Goal: Browse casually

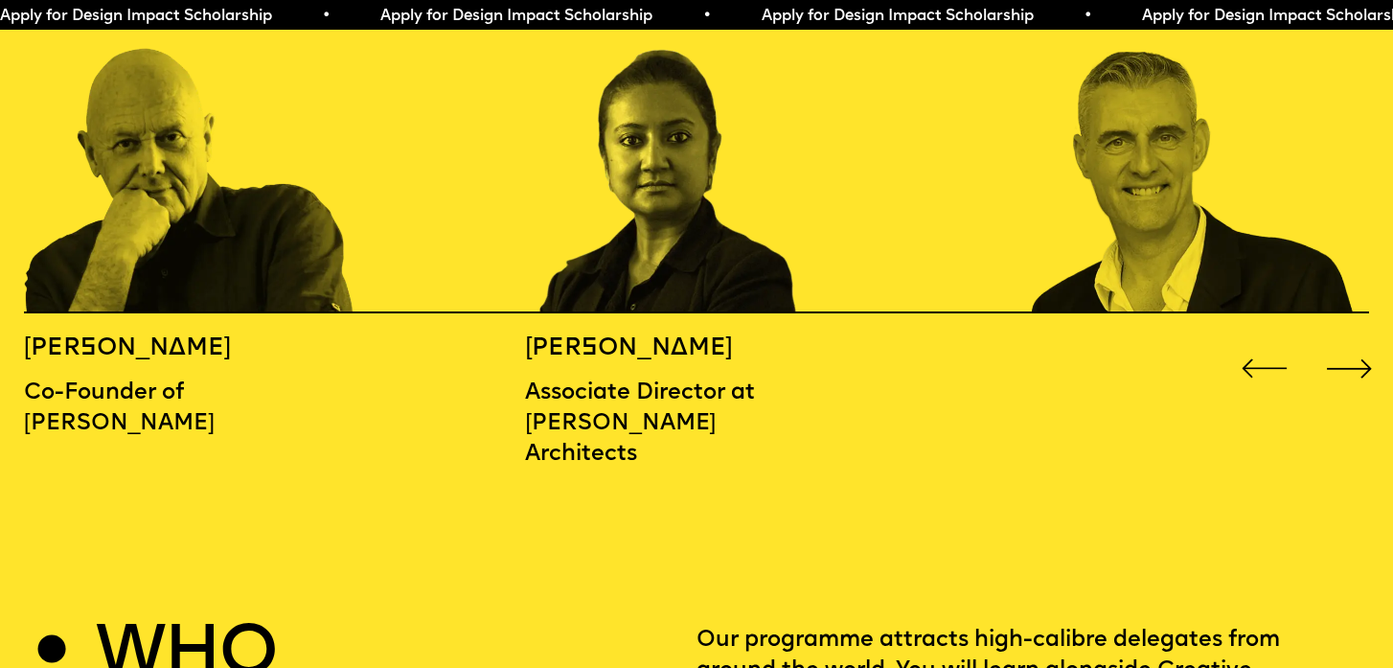
scroll to position [2273, 0]
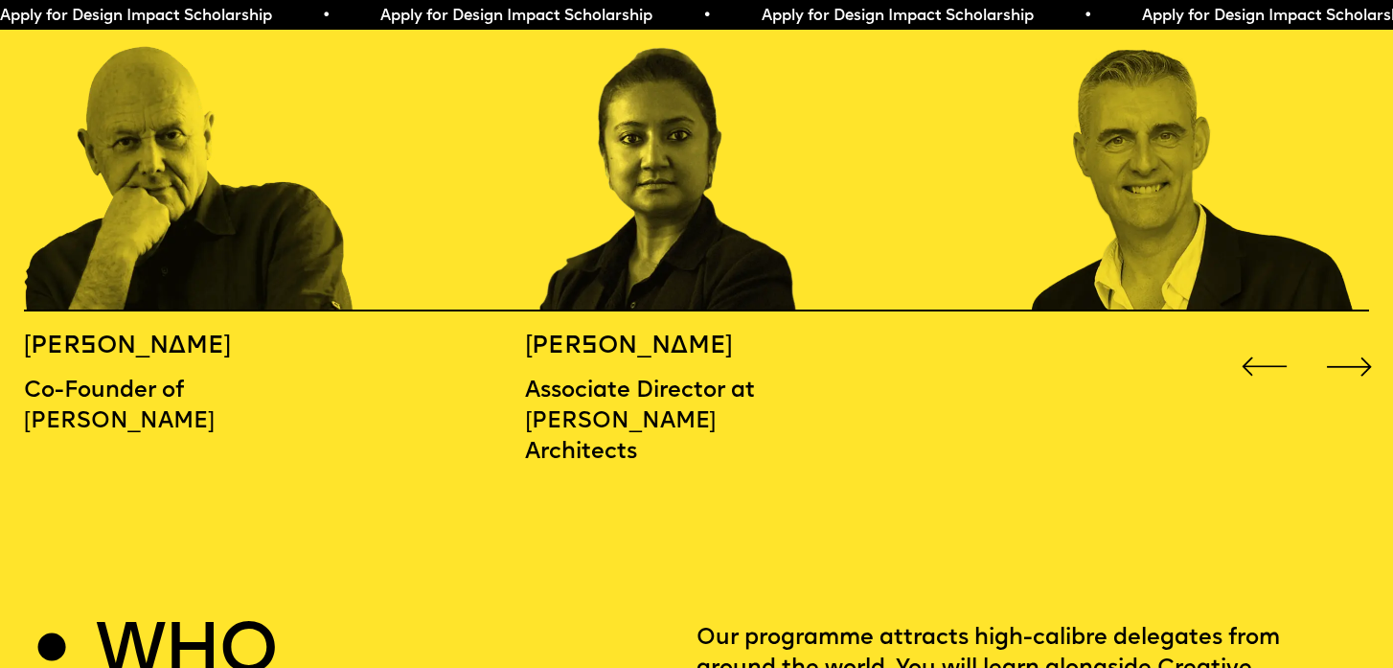
click at [1346, 339] on div "Next slide" at bounding box center [1349, 367] width 56 height 56
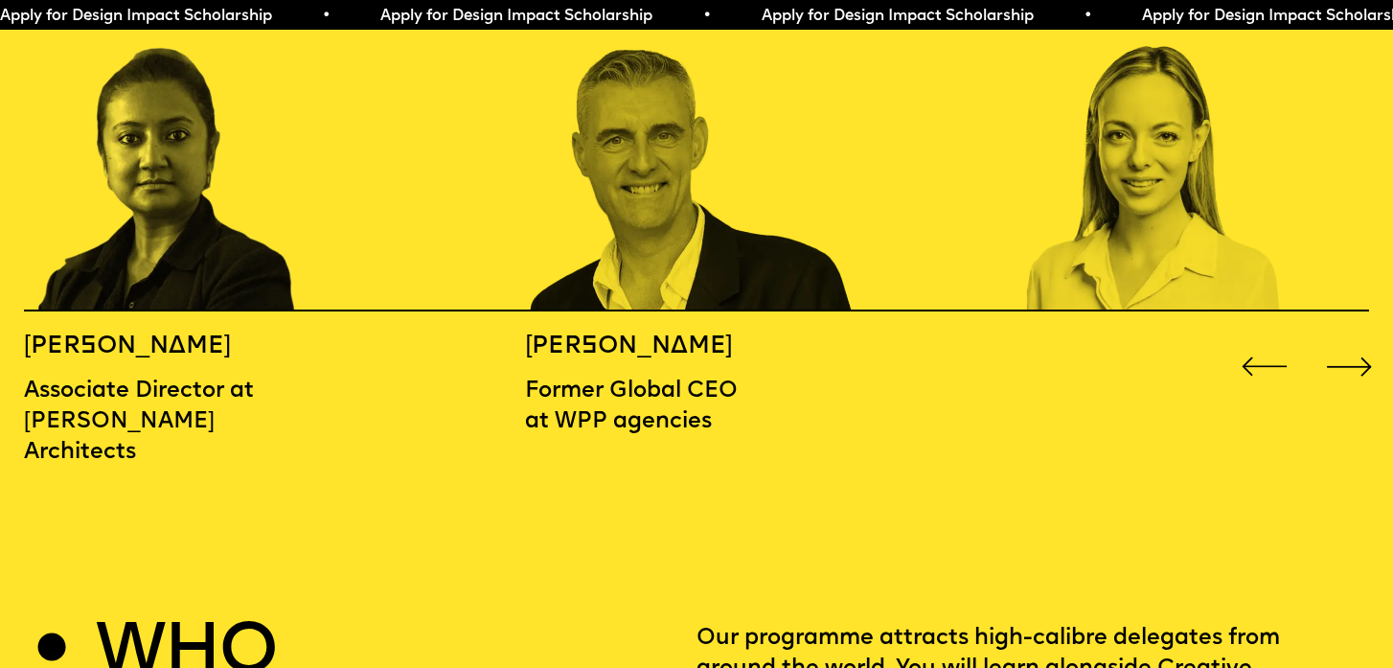
click at [1346, 339] on div "Next slide" at bounding box center [1349, 367] width 56 height 56
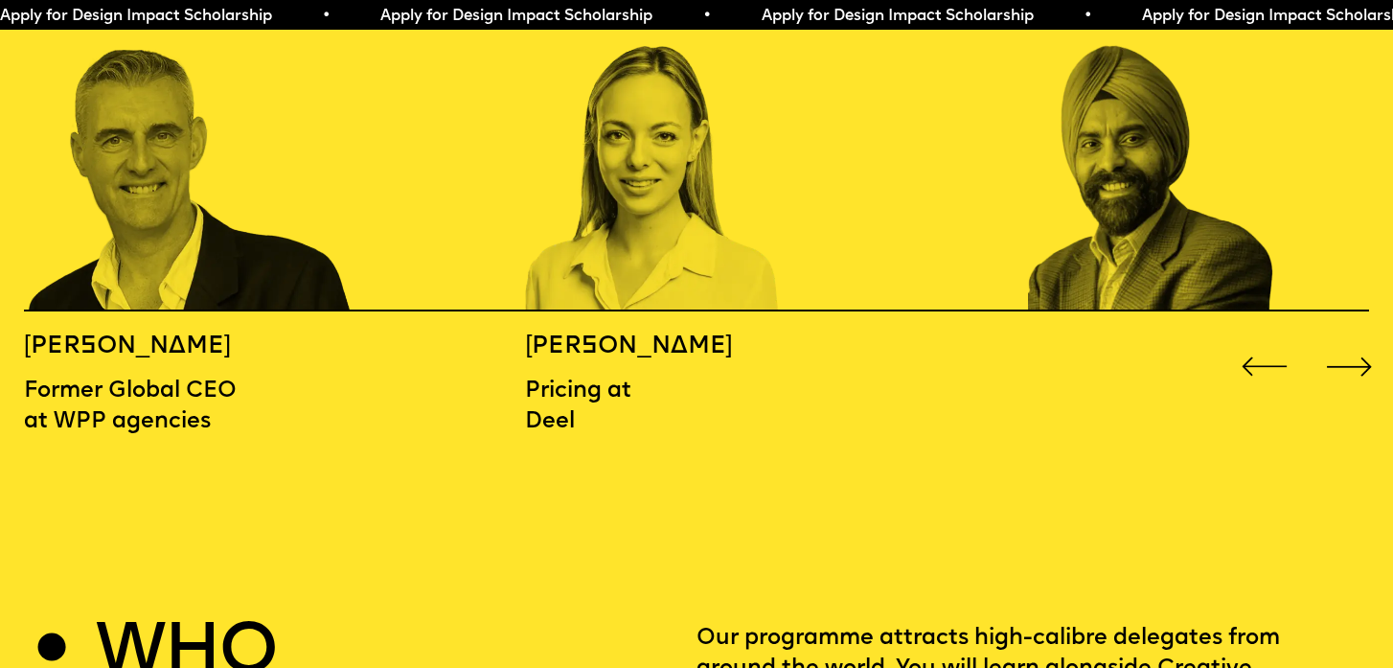
click at [1346, 339] on div "Next slide" at bounding box center [1349, 367] width 56 height 56
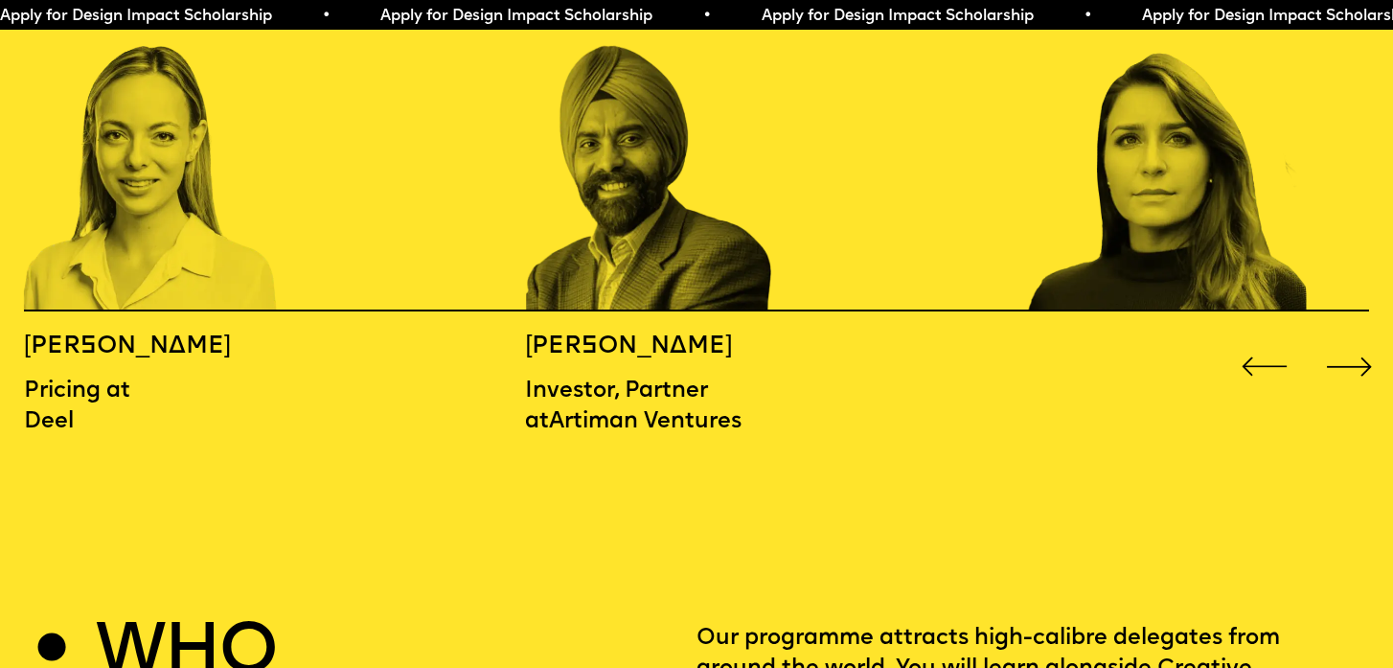
click at [1346, 339] on div "Next slide" at bounding box center [1349, 367] width 56 height 56
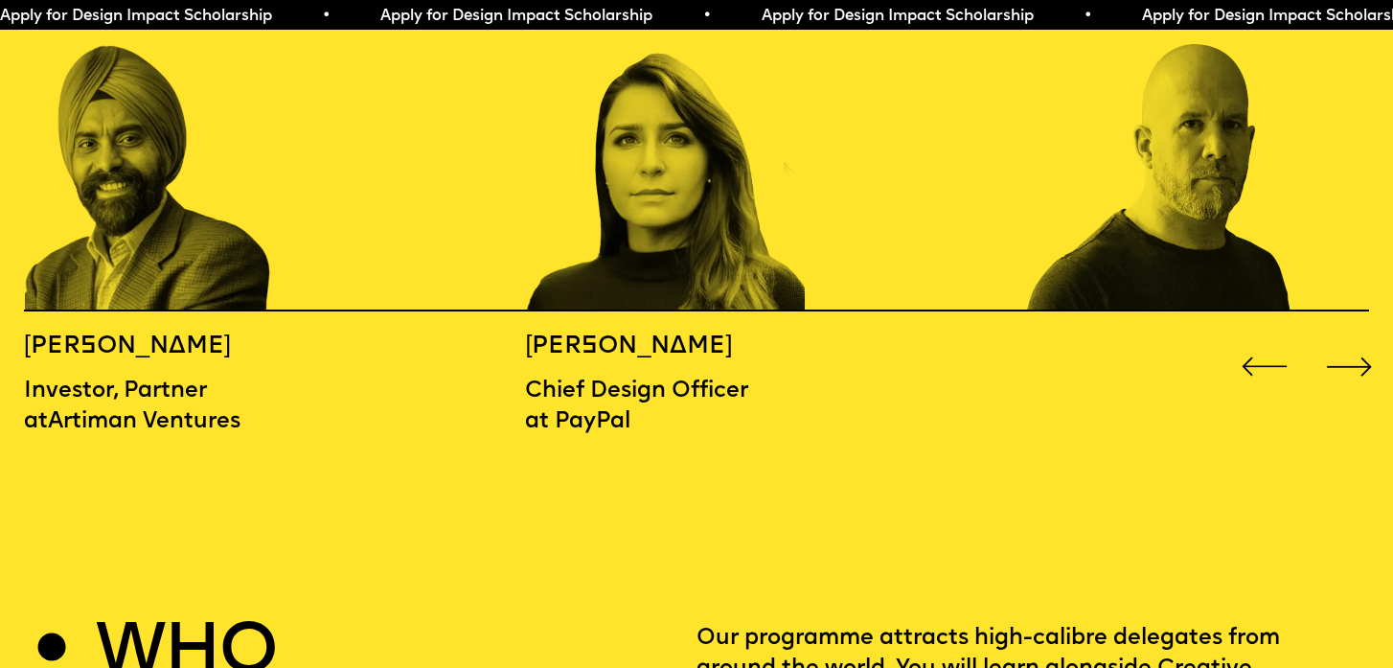
click at [1346, 339] on div "Next slide" at bounding box center [1349, 367] width 56 height 56
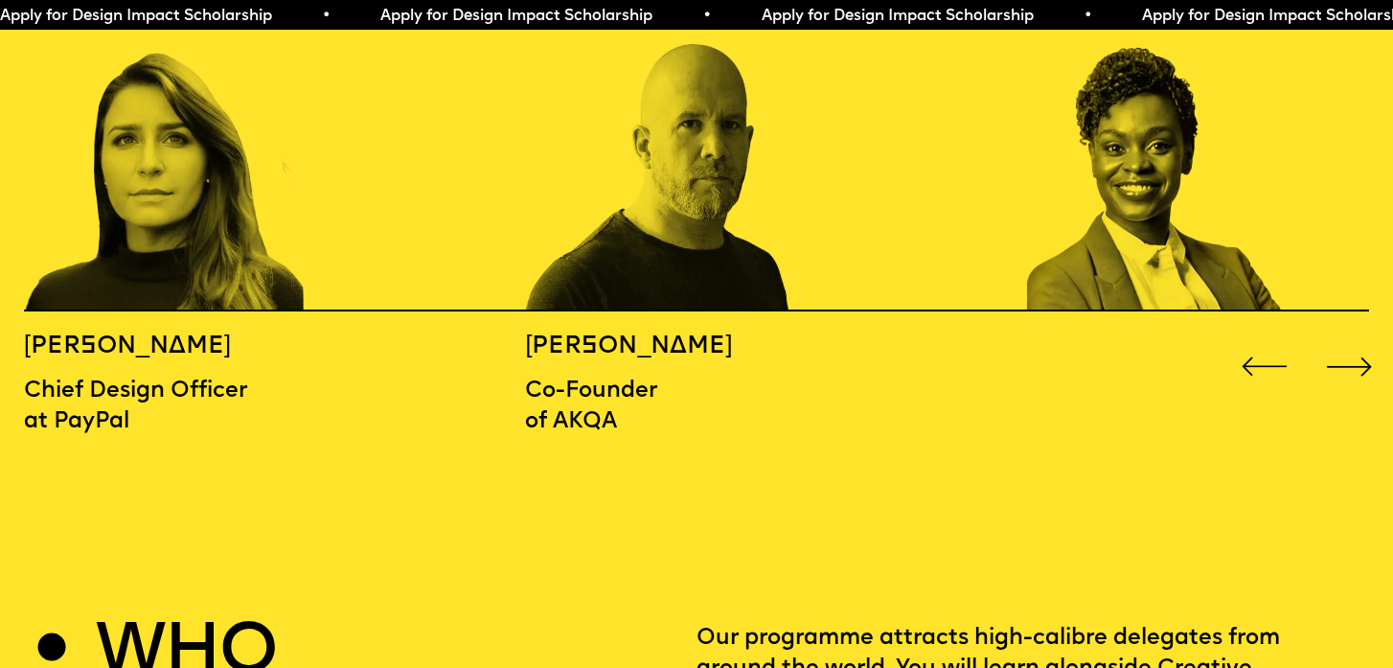
click at [1346, 339] on div "Next slide" at bounding box center [1349, 367] width 56 height 56
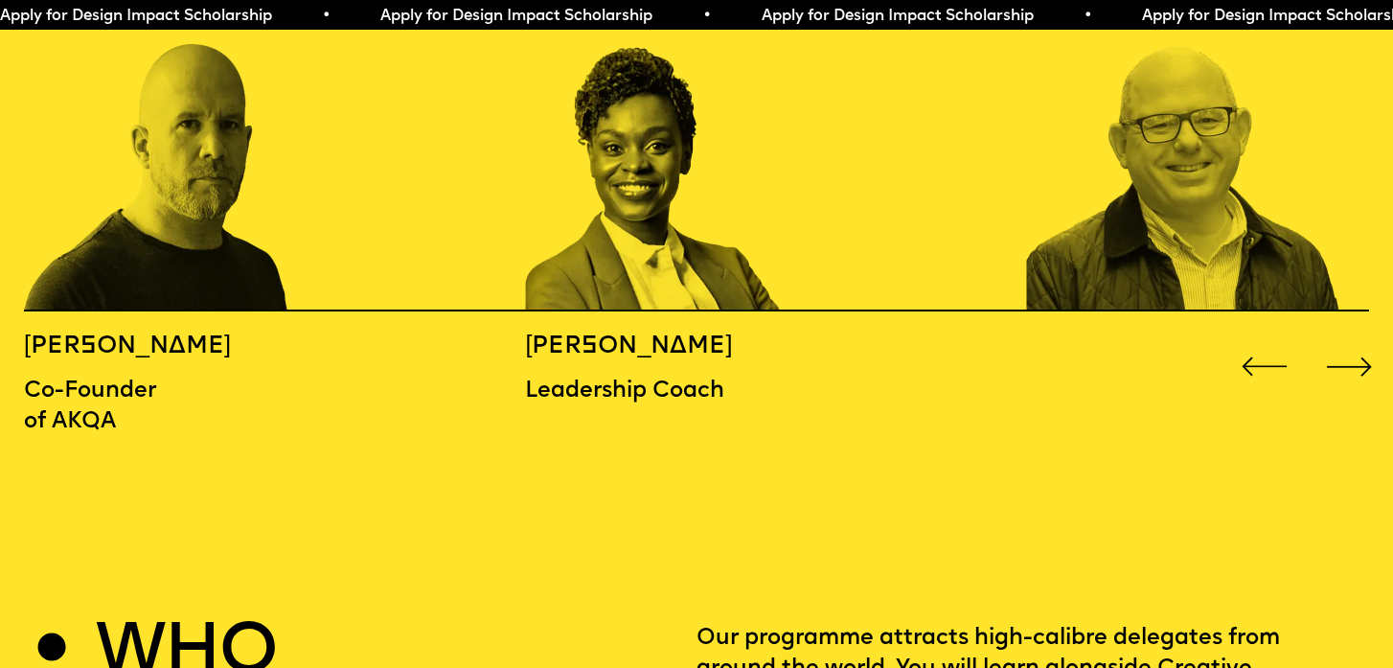
click at [1346, 339] on div "Next slide" at bounding box center [1349, 367] width 56 height 56
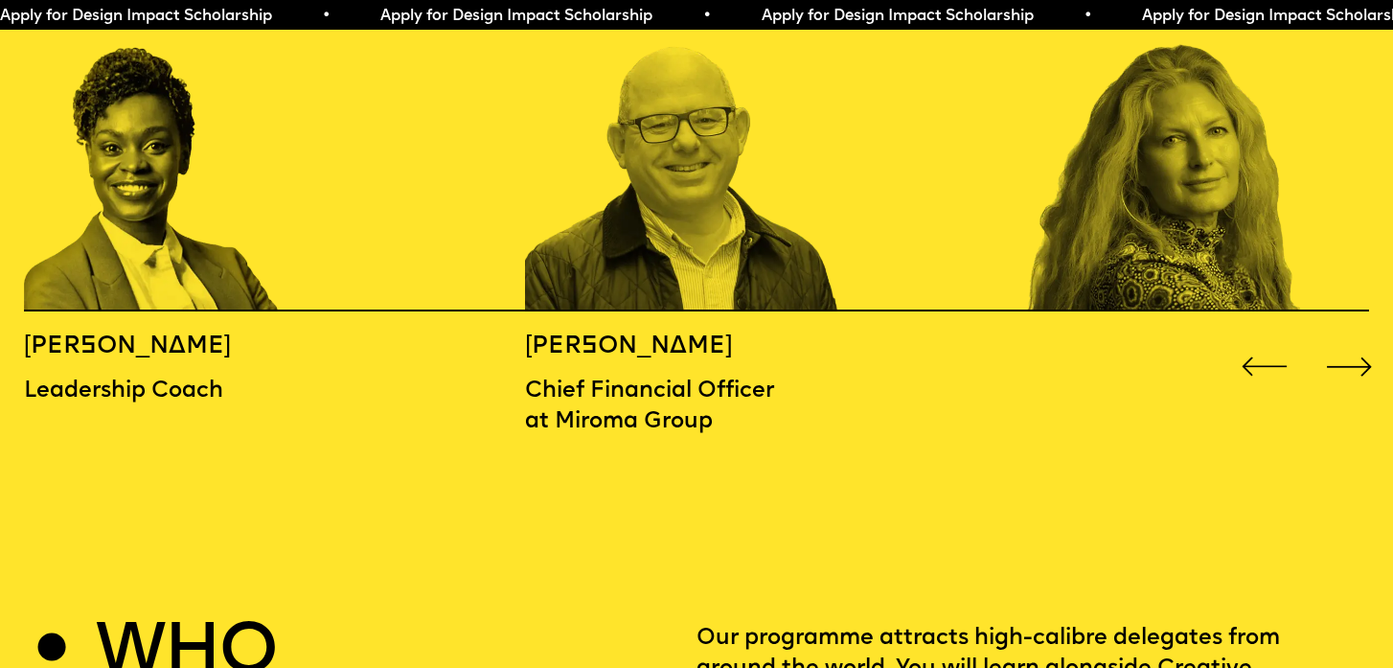
click at [1346, 339] on div "Next slide" at bounding box center [1349, 367] width 56 height 56
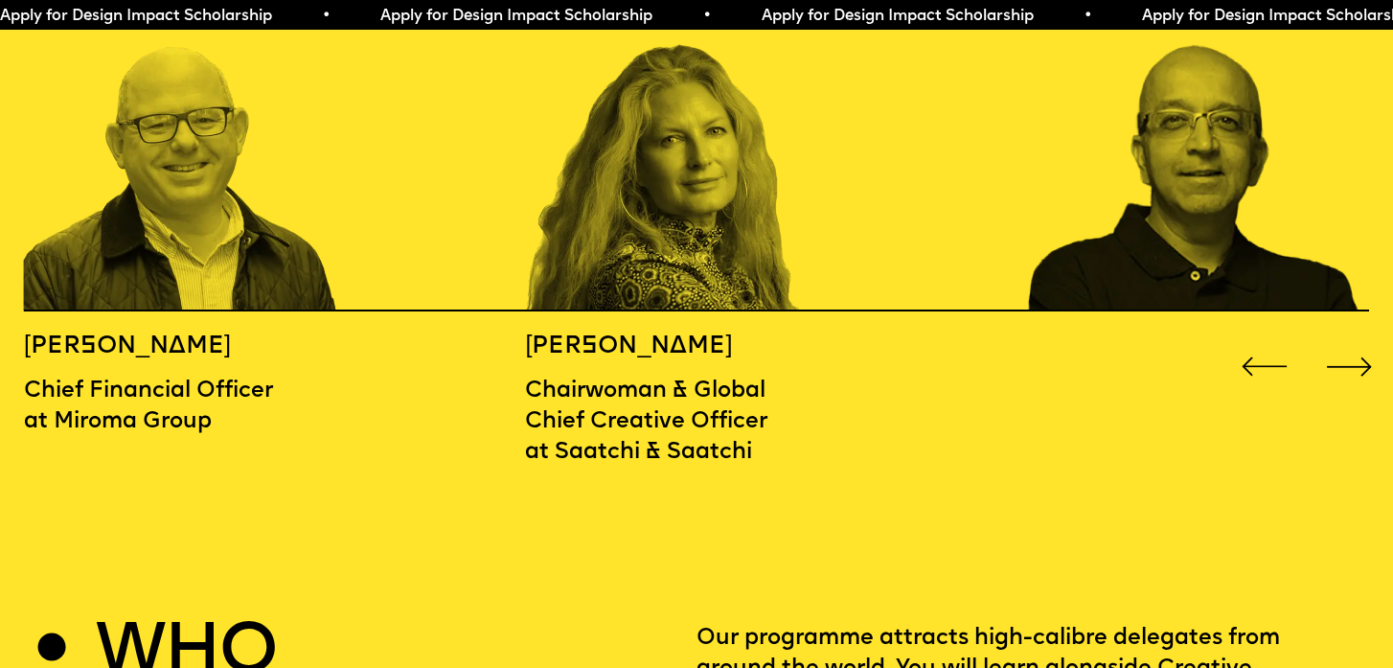
click at [1346, 339] on div "Next slide" at bounding box center [1349, 367] width 56 height 56
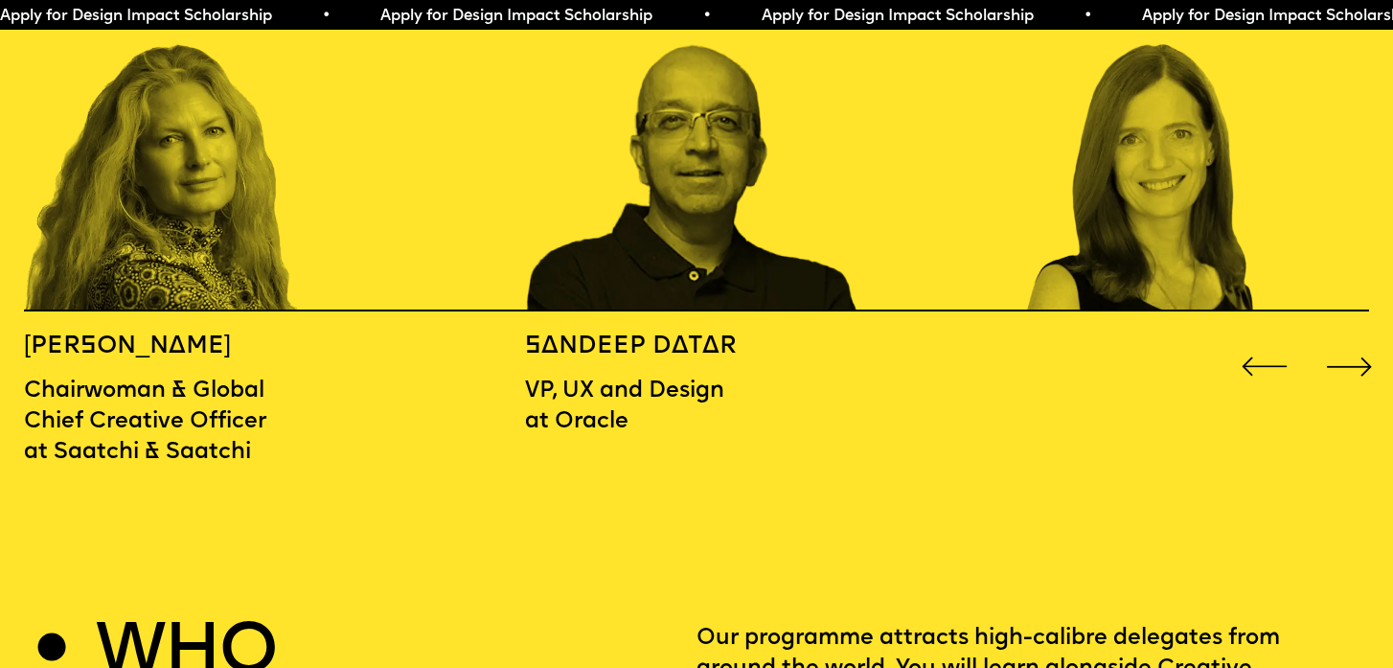
click at [1346, 339] on div "Next slide" at bounding box center [1349, 367] width 56 height 56
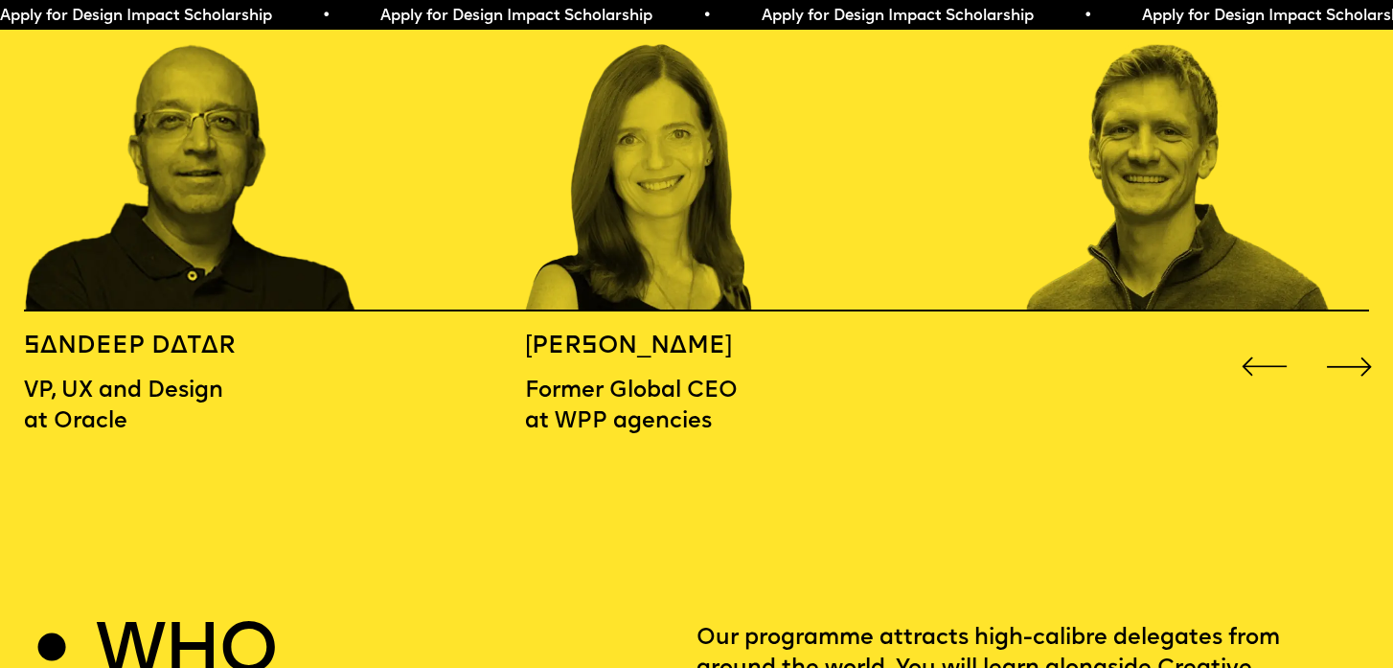
click at [1346, 339] on div "Next slide" at bounding box center [1349, 367] width 56 height 56
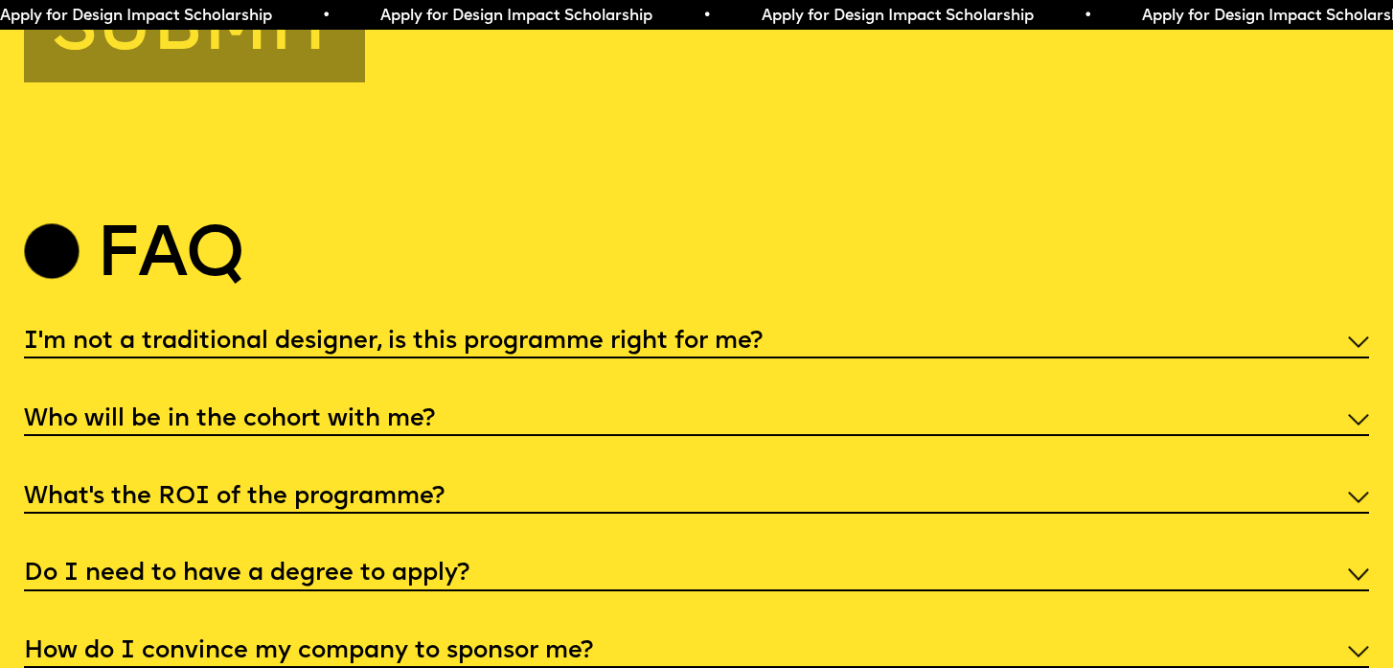
scroll to position [7093, 0]
